Goal: Information Seeking & Learning: Learn about a topic

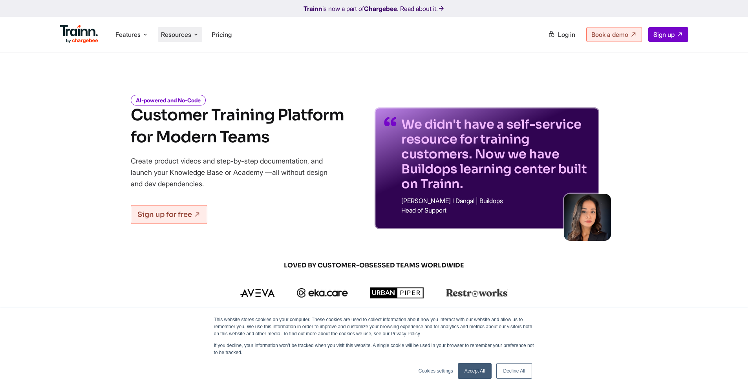
click at [358, 29] on ul "Features Product Videos Create product & how-to videos in multiple languages. G…" at bounding box center [217, 34] width 314 height 22
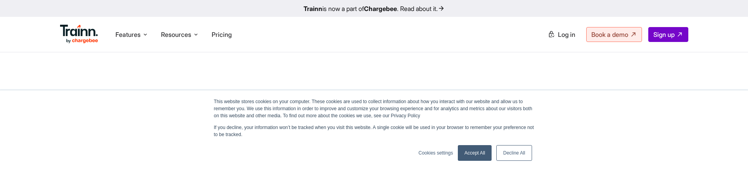
click at [466, 154] on link "Accept All" at bounding box center [475, 153] width 34 height 16
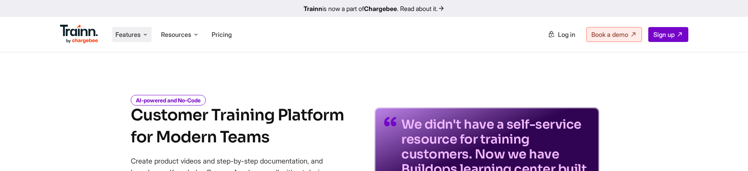
click at [140, 34] on span "Features" at bounding box center [127, 34] width 25 height 9
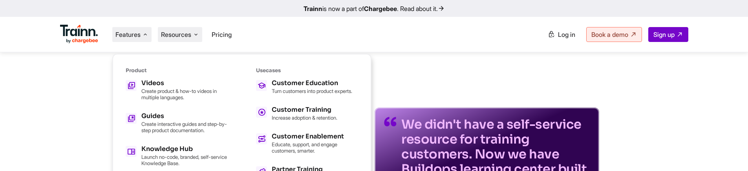
click at [172, 33] on span "Resources" at bounding box center [176, 34] width 30 height 9
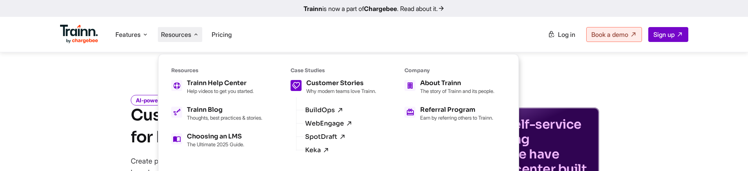
click at [318, 91] on p "Why modern teams love Trainn." at bounding box center [341, 91] width 70 height 6
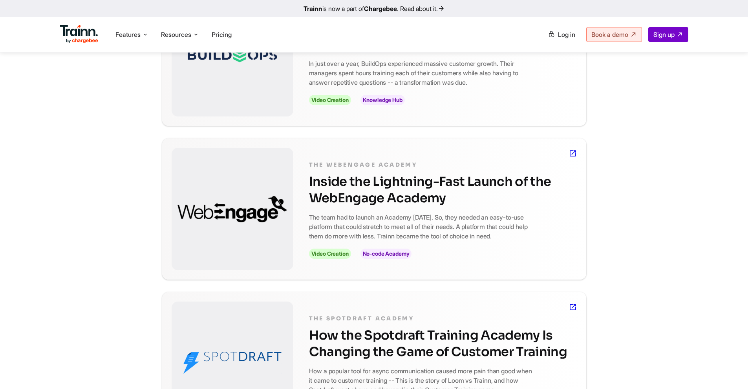
scroll to position [342, 0]
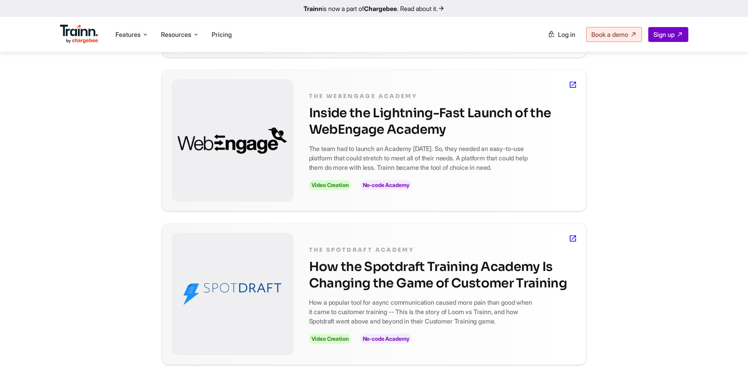
click at [358, 266] on h2 "How the Spotdraft Training Academy Is Changing the Game of Customer Training" at bounding box center [443, 275] width 268 height 33
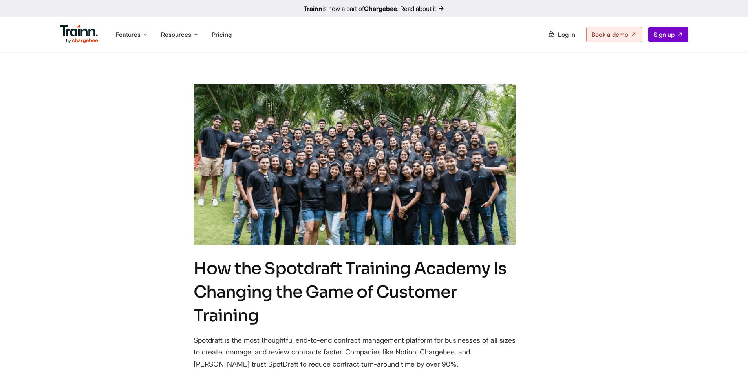
click at [86, 37] on img at bounding box center [79, 34] width 38 height 19
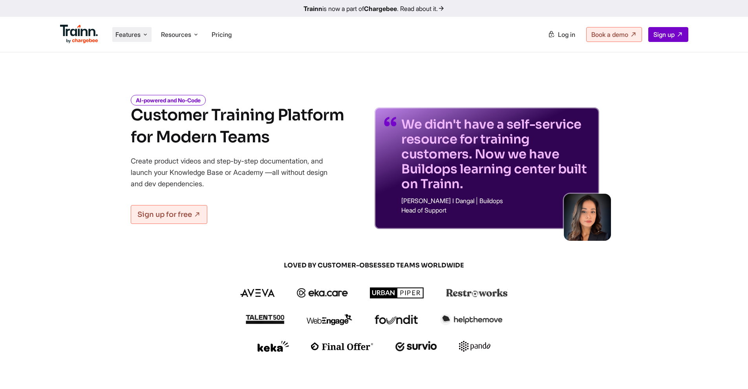
click at [119, 35] on span "Features" at bounding box center [127, 34] width 25 height 9
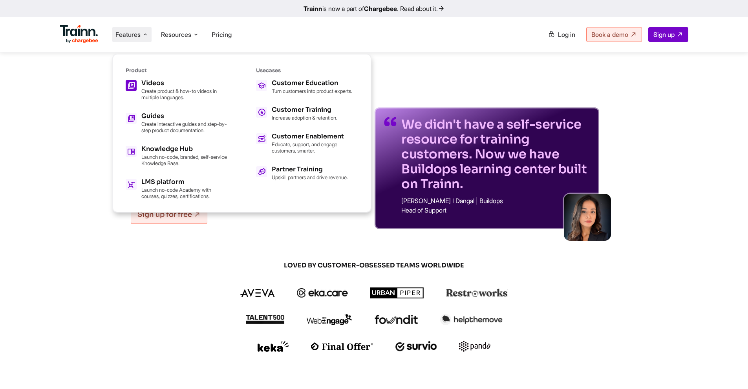
click at [145, 87] on div "Videos Create product & how-to videos in multiple languages." at bounding box center [184, 90] width 86 height 20
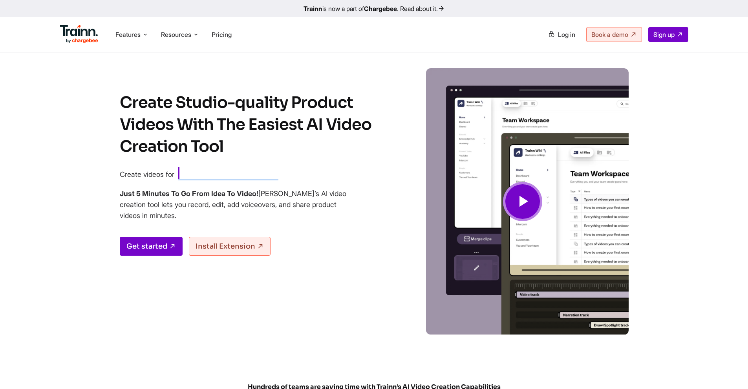
drag, startPoint x: 179, startPoint y: 177, endPoint x: 279, endPoint y: 176, distance: 100.5
click at [279, 176] on span "Customer Education" at bounding box center [232, 173] width 108 height 13
click at [281, 176] on span "Customer Education" at bounding box center [232, 173] width 108 height 13
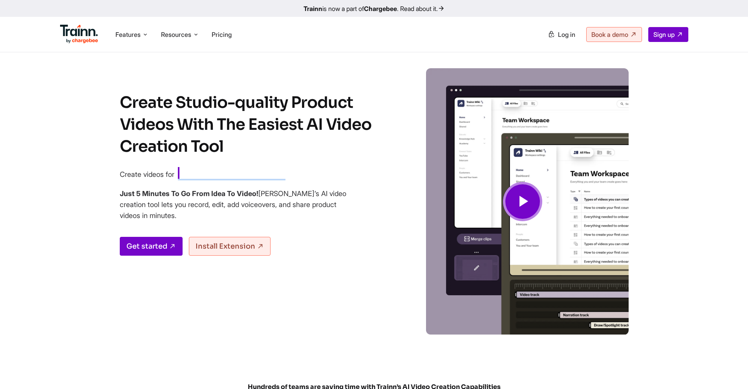
click at [285, 175] on span "Customer Education" at bounding box center [232, 173] width 108 height 13
drag, startPoint x: 122, startPoint y: 105, endPoint x: 251, endPoint y: 139, distance: 134.0
click at [251, 139] on h1 "Create Studio-quality Product Videos With The Easiest AI Video Creation Tool" at bounding box center [253, 125] width 267 height 66
click at [252, 139] on h1 "Create Studio-quality Product Videos With The Easiest AI Video Creation Tool" at bounding box center [253, 125] width 267 height 66
drag, startPoint x: 257, startPoint y: 149, endPoint x: 120, endPoint y: 108, distance: 143.4
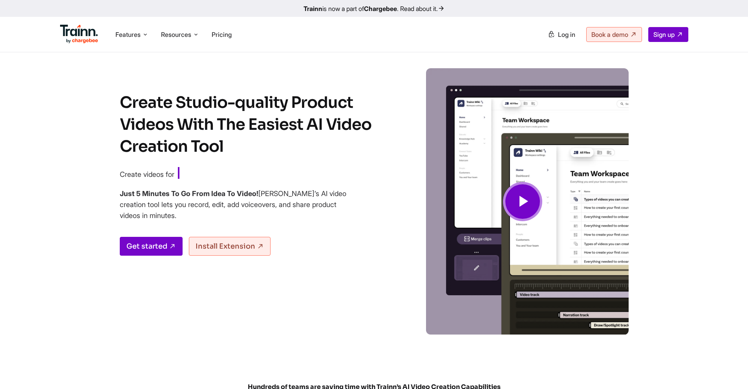
click at [120, 108] on h1 "Create Studio-quality Product Videos With The Easiest AI Video Creation Tool" at bounding box center [253, 125] width 267 height 66
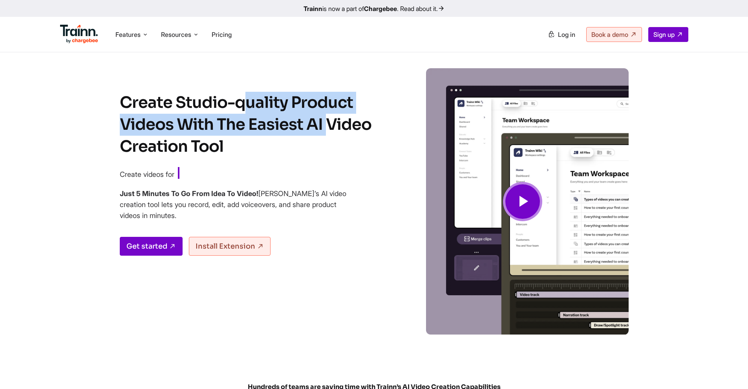
drag, startPoint x: 141, startPoint y: 111, endPoint x: 209, endPoint y: 125, distance: 69.7
click at [209, 125] on h1 "Create Studio-quality Product Videos With The Easiest AI Video Creation Tool" at bounding box center [253, 125] width 267 height 66
click at [210, 125] on h1 "Create Studio-quality Product Videos With The Easiest AI Video Creation Tool" at bounding box center [253, 125] width 267 height 66
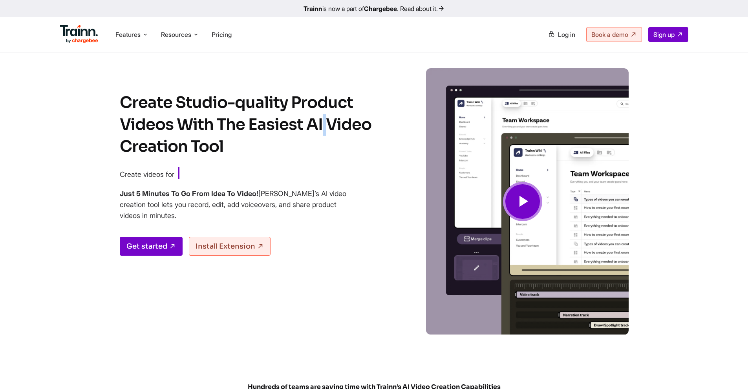
click at [210, 125] on h1 "Create Studio-quality Product Videos With The Easiest AI Video Creation Tool" at bounding box center [253, 125] width 267 height 66
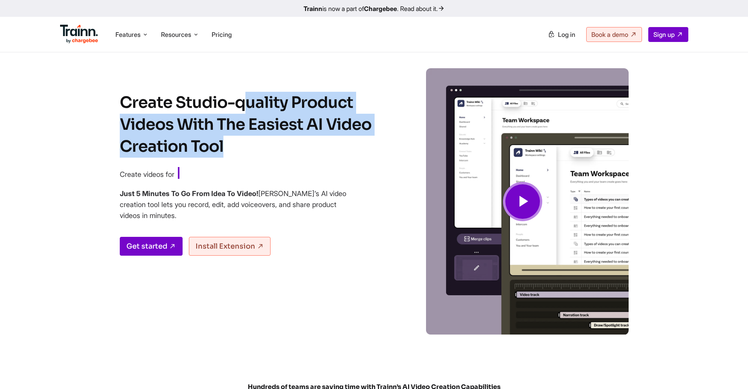
click at [210, 125] on h1 "Create Studio-quality Product Videos With The Easiest AI Video Creation Tool" at bounding box center [253, 125] width 267 height 66
click at [231, 127] on h1 "Create Studio-quality Product Videos With The Easiest AI Video Creation Tool" at bounding box center [253, 125] width 267 height 66
drag, startPoint x: 238, startPoint y: 143, endPoint x: 119, endPoint y: 105, distance: 125.3
click at [119, 105] on div "Create Studio-quality Product Videos With The Easiest AI Video Creation Tool Cr…" at bounding box center [373, 209] width 565 height 283
click at [297, 138] on h1 "Create Studio-quality Product Videos With The Easiest AI Video Creation Tool" at bounding box center [253, 125] width 267 height 66
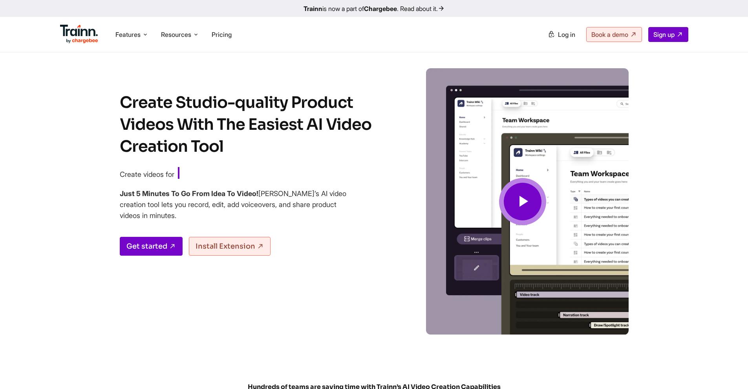
click at [517, 175] on img at bounding box center [522, 201] width 212 height 267
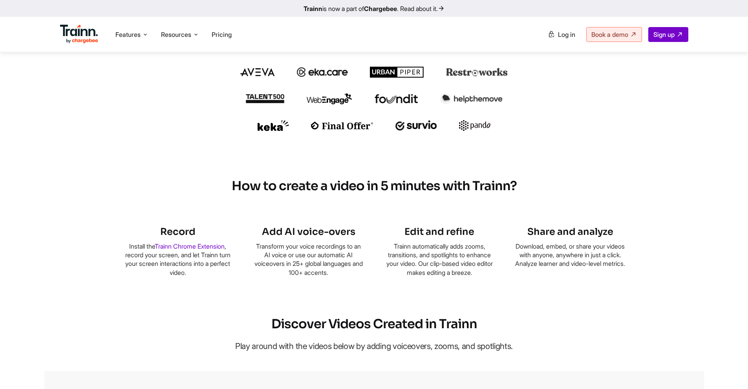
scroll to position [508, 0]
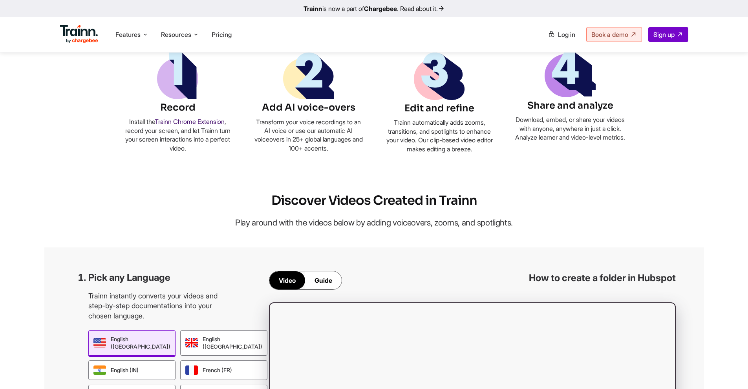
click at [185, 121] on link "Trainn Chrome Extension" at bounding box center [190, 122] width 70 height 8
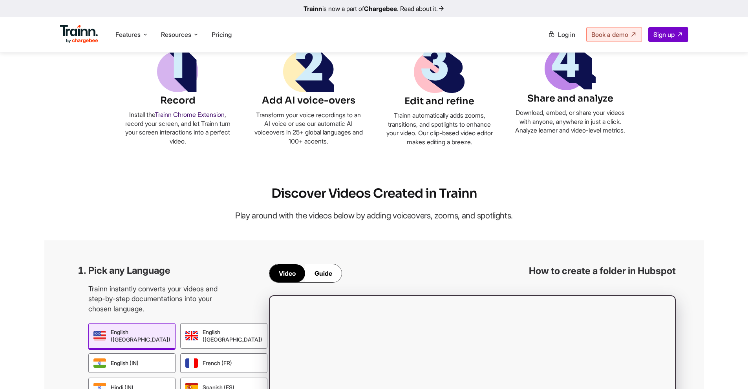
scroll to position [524, 0]
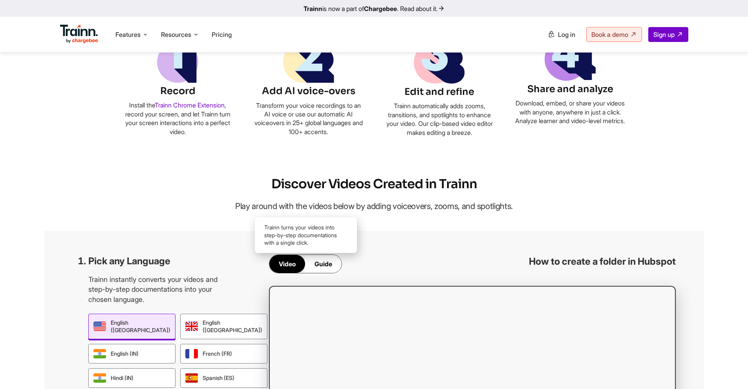
click at [321, 259] on div "Guide" at bounding box center [323, 264] width 37 height 18
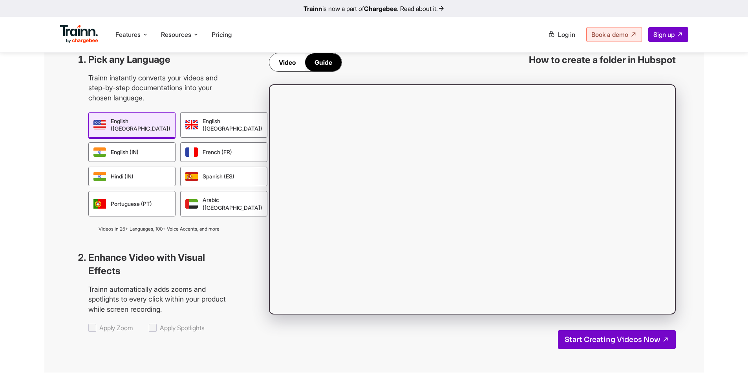
scroll to position [711, 0]
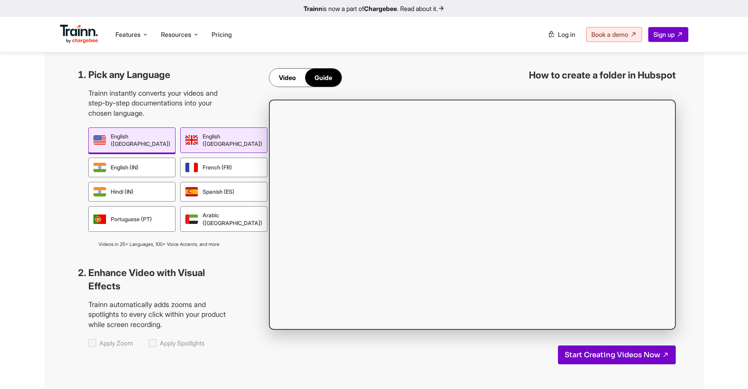
click at [213, 138] on div "English ([GEOGRAPHIC_DATA])" at bounding box center [223, 141] width 87 height 26
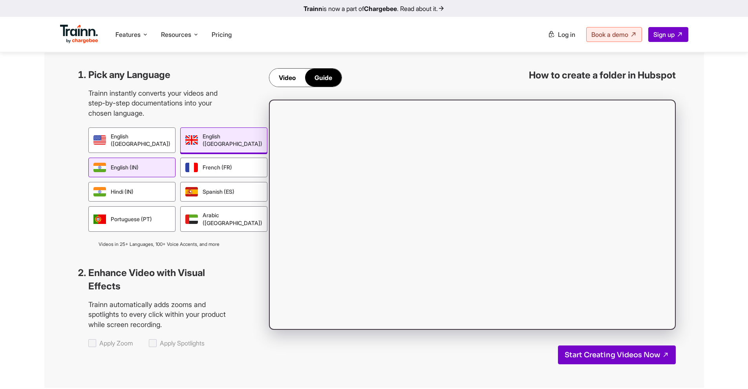
click at [137, 161] on div "English (IN)" at bounding box center [131, 168] width 87 height 20
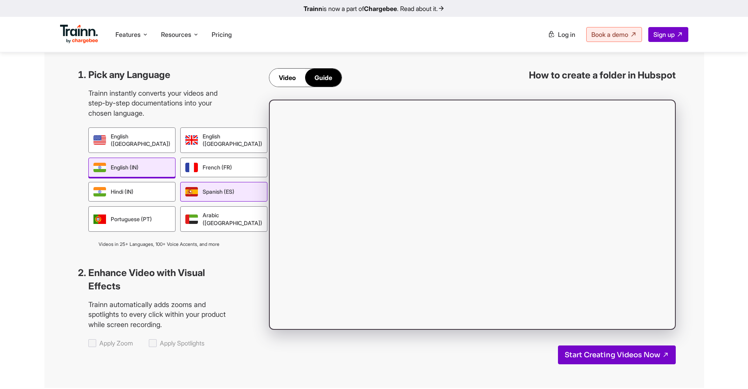
click at [185, 188] on div "Spanish (ES)" at bounding box center [223, 192] width 87 height 20
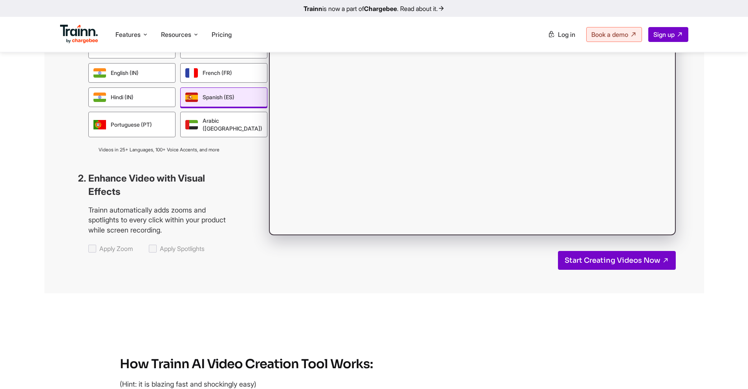
scroll to position [956, 0]
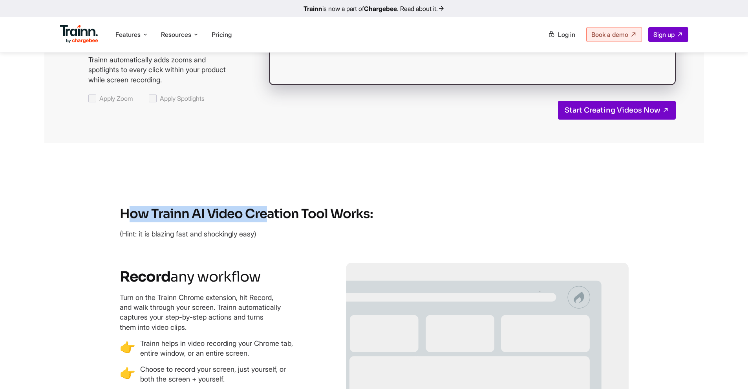
drag, startPoint x: 124, startPoint y: 210, endPoint x: 267, endPoint y: 211, distance: 142.1
click at [267, 211] on h2 "How Trainn AI Video Creation Tool Works:" at bounding box center [374, 214] width 509 height 16
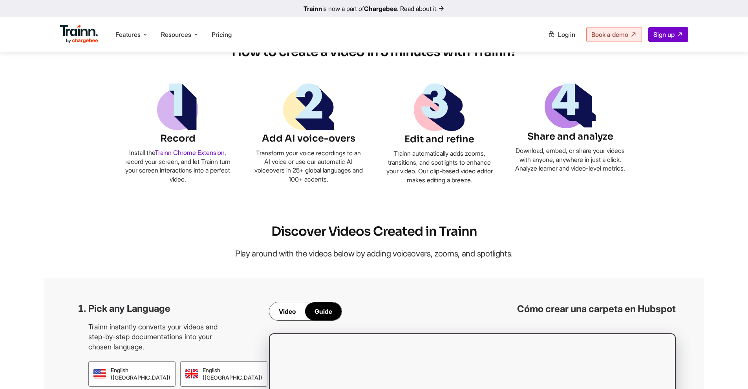
scroll to position [144, 0]
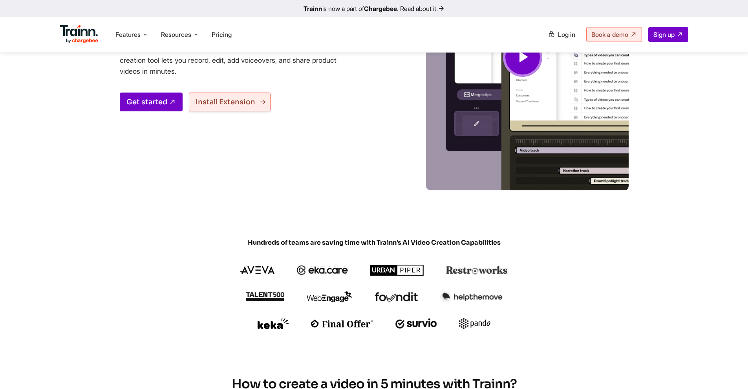
click at [246, 102] on link "Install Extension" at bounding box center [230, 102] width 82 height 19
